Goal: Transaction & Acquisition: Purchase product/service

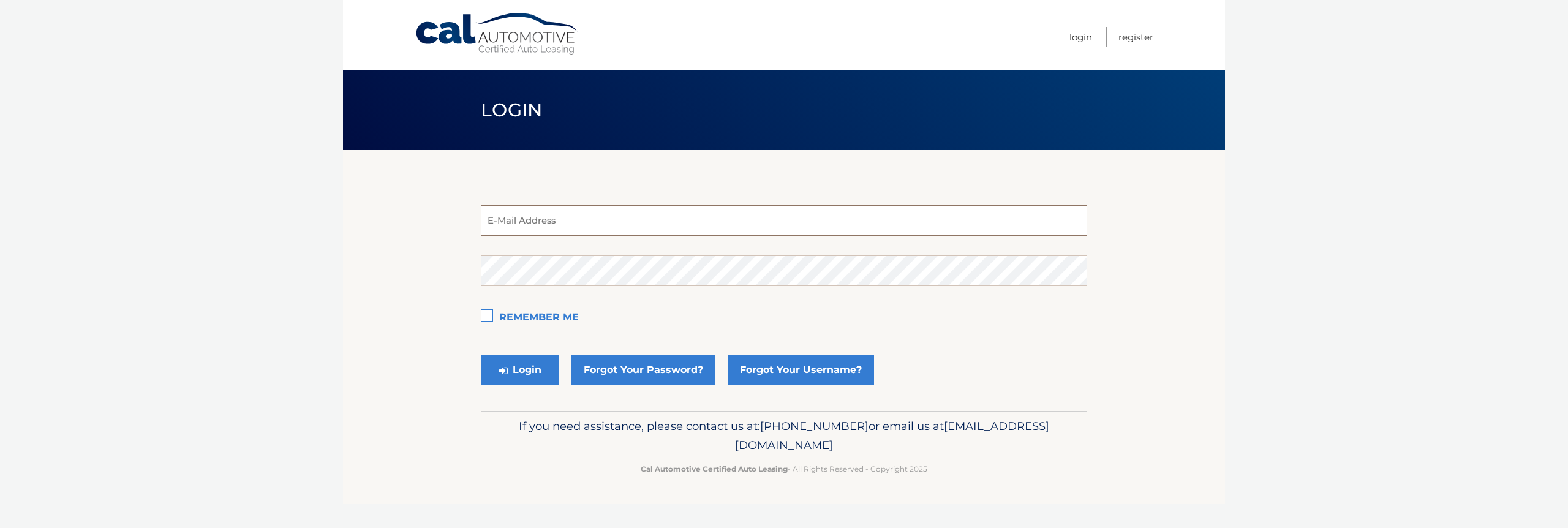
click at [609, 231] on input "email" at bounding box center [784, 220] width 606 height 31
click at [970, 210] on input "email" at bounding box center [784, 220] width 606 height 31
click at [0, 527] on com-1password-button at bounding box center [0, 528] width 0 height 0
type input "[EMAIL_ADDRESS][DOMAIN_NAME]"
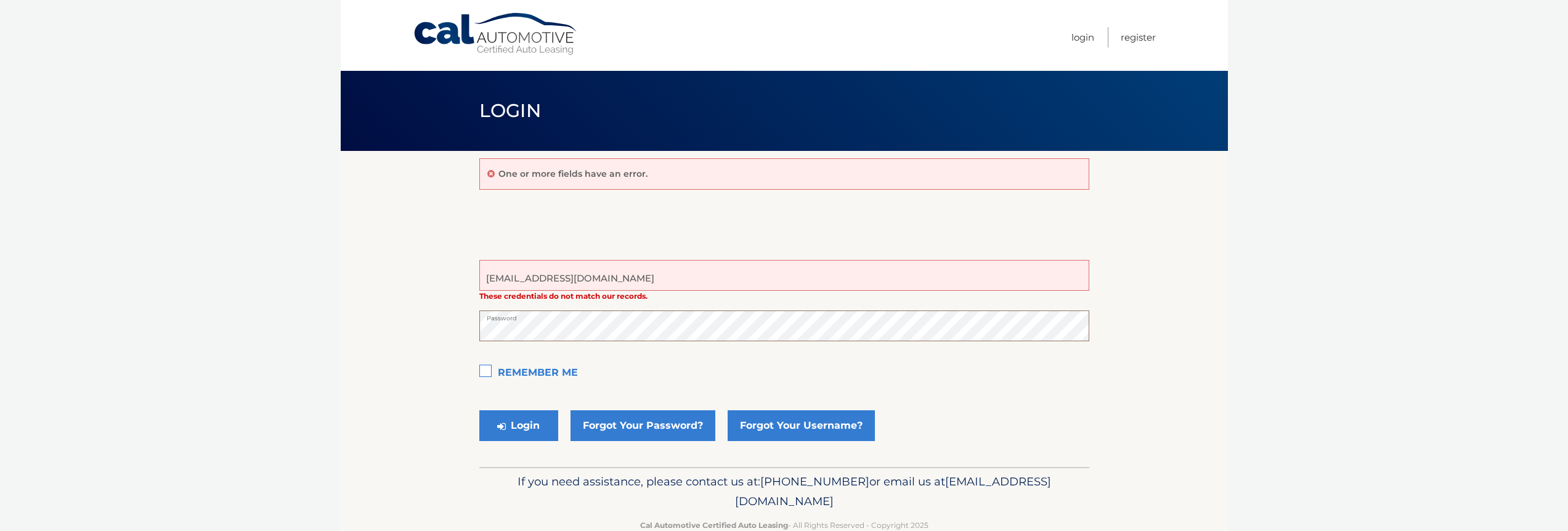
click at [479, 411] on button "Login" at bounding box center [519, 425] width 79 height 31
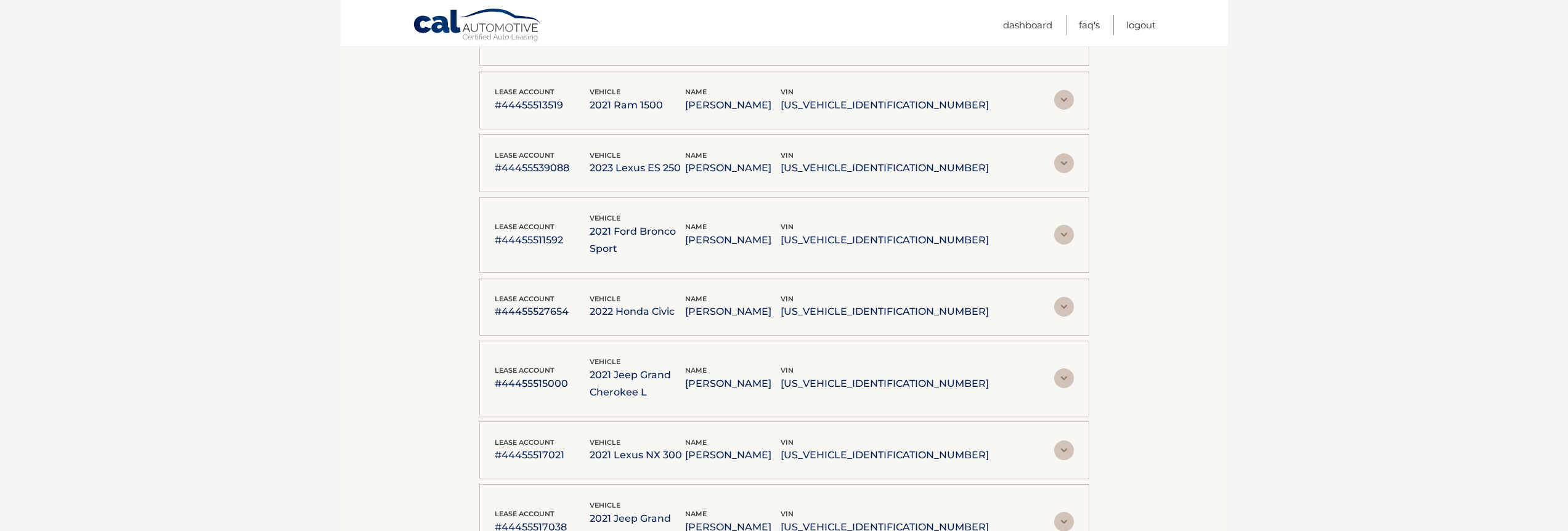
scroll to position [961, 0]
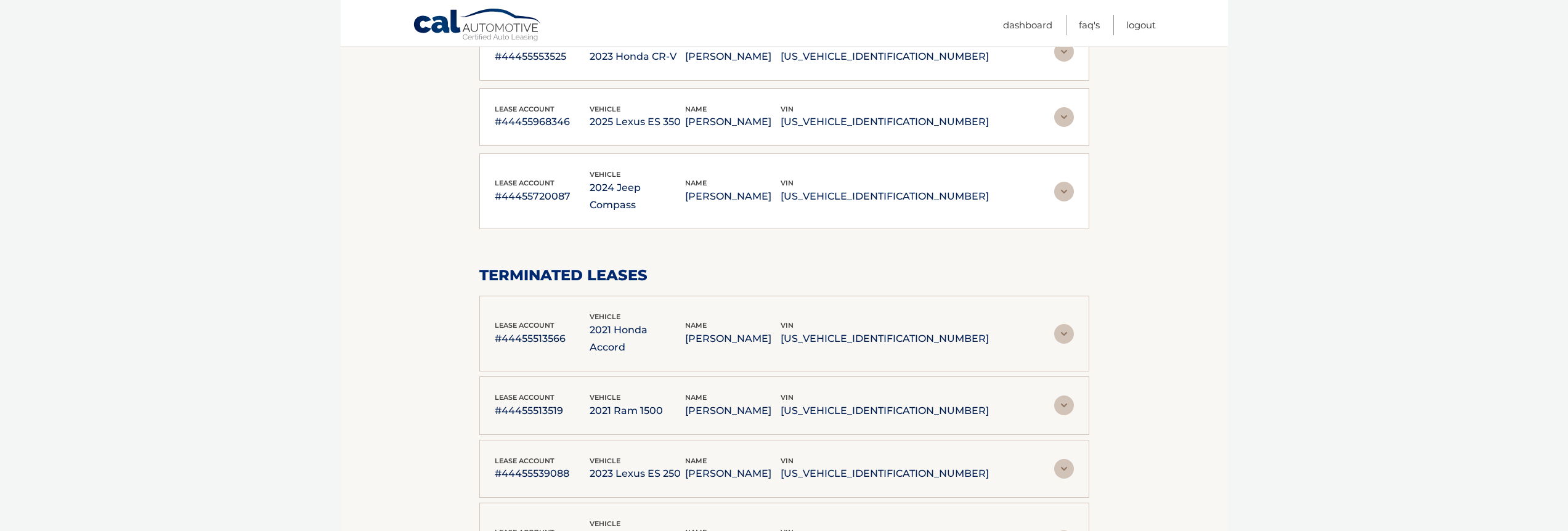
click at [779, 324] on img at bounding box center [1064, 334] width 20 height 20
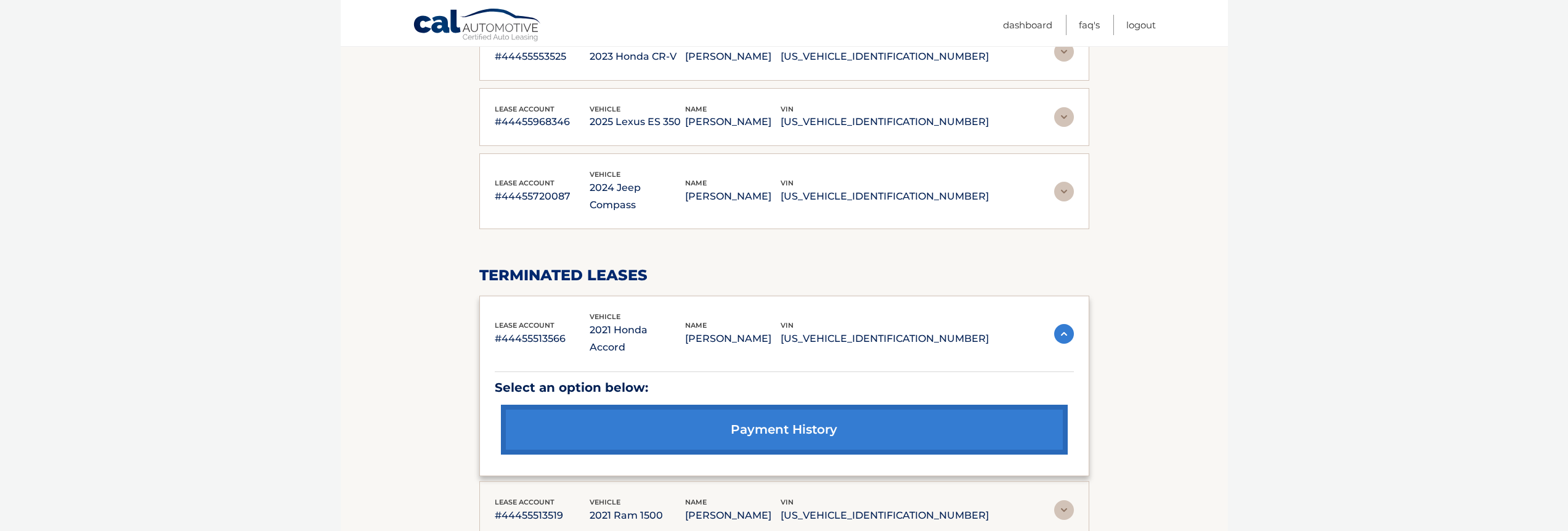
click at [779, 500] on img at bounding box center [1064, 510] width 20 height 20
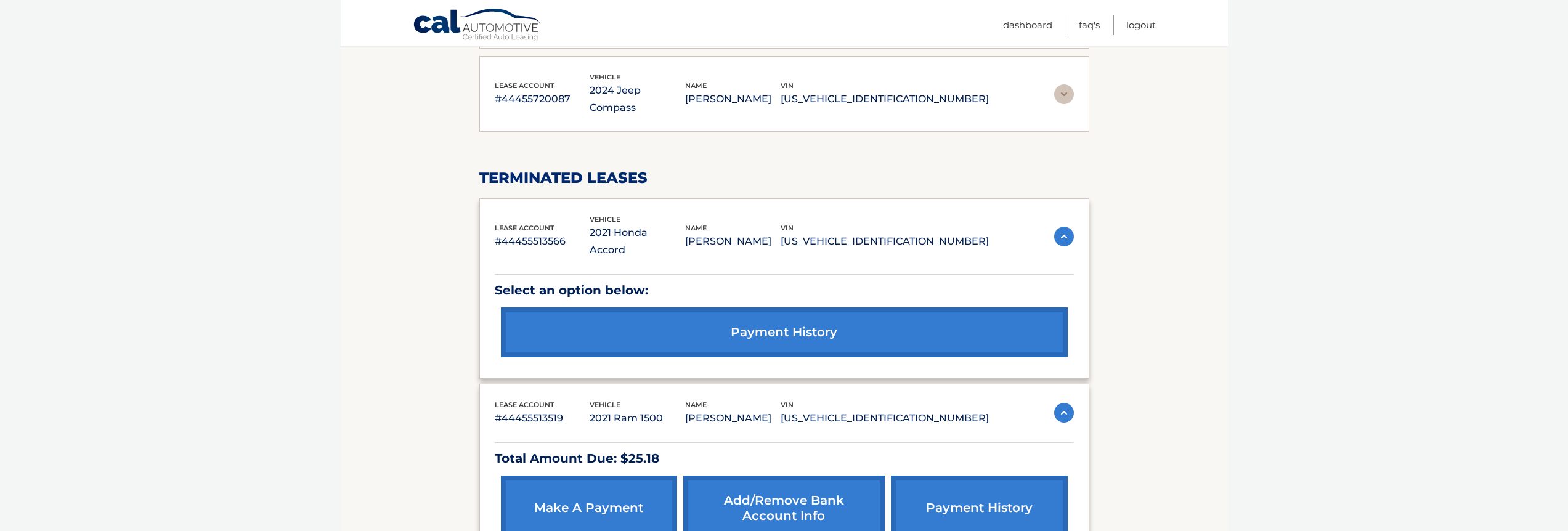
scroll to position [1183, 0]
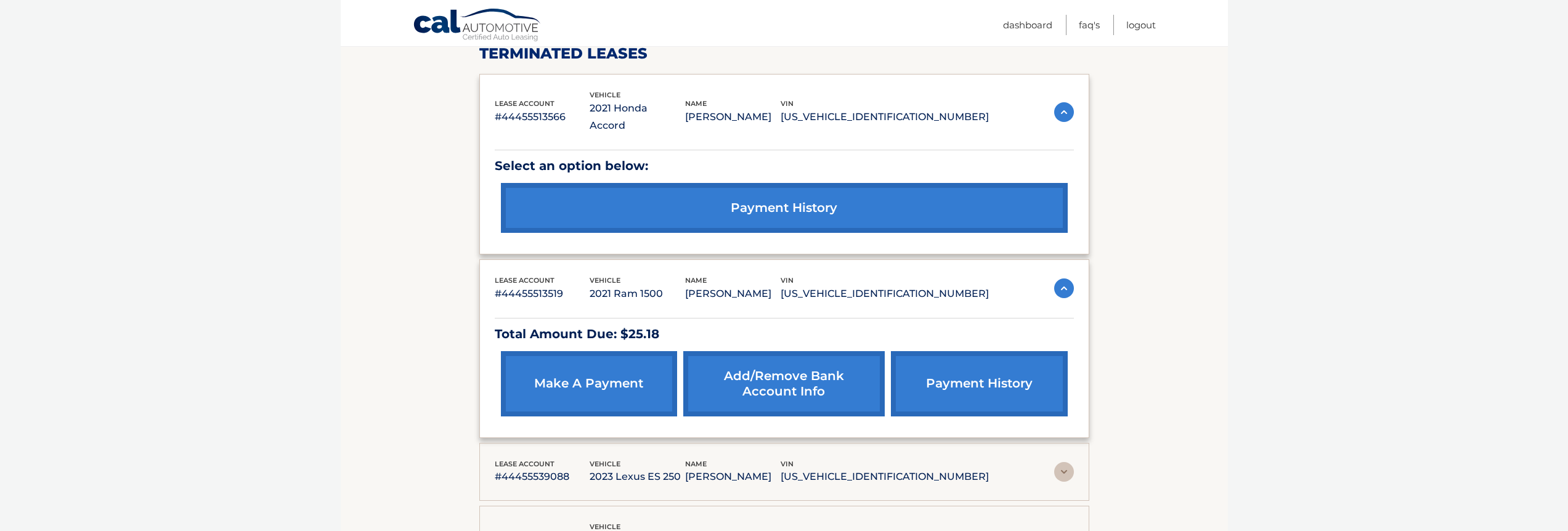
click at [631, 352] on link "make a payment" at bounding box center [589, 384] width 176 height 66
